Goal: Navigation & Orientation: Find specific page/section

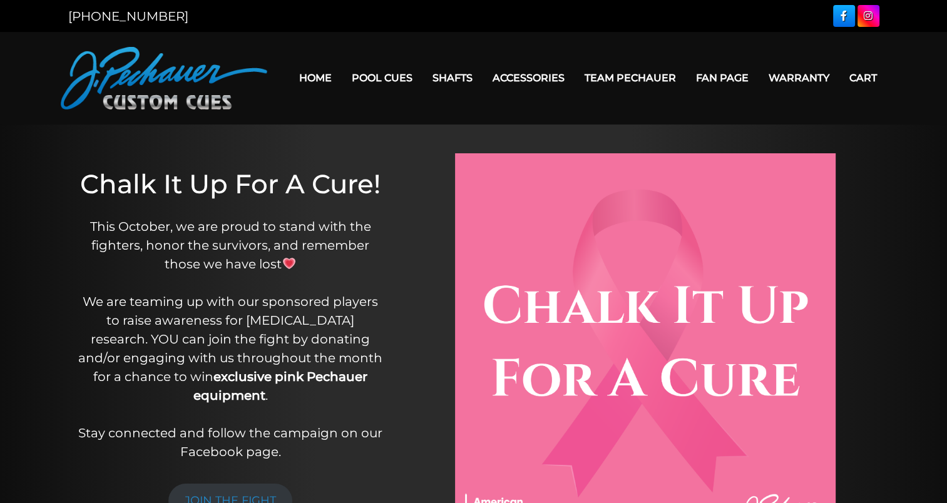
click at [720, 80] on link "Fan Page" at bounding box center [722, 78] width 73 height 32
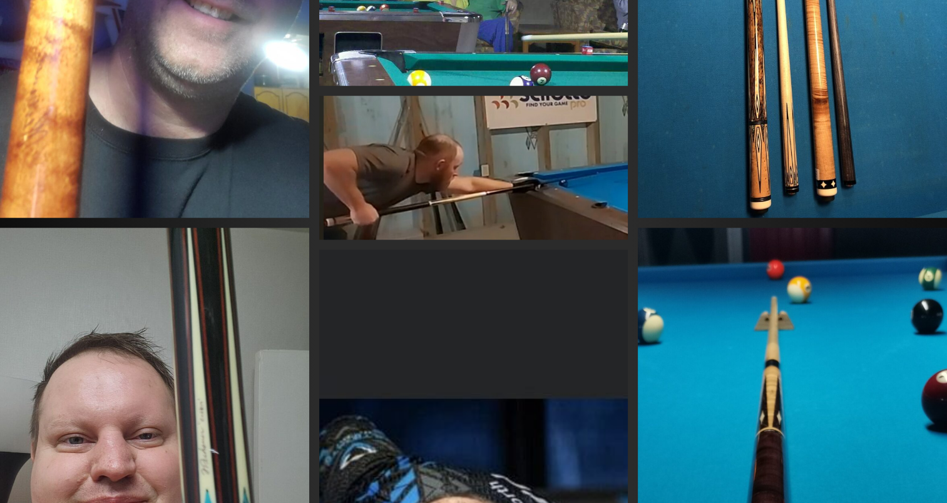
scroll to position [923, 0]
